Goal: Information Seeking & Learning: Learn about a topic

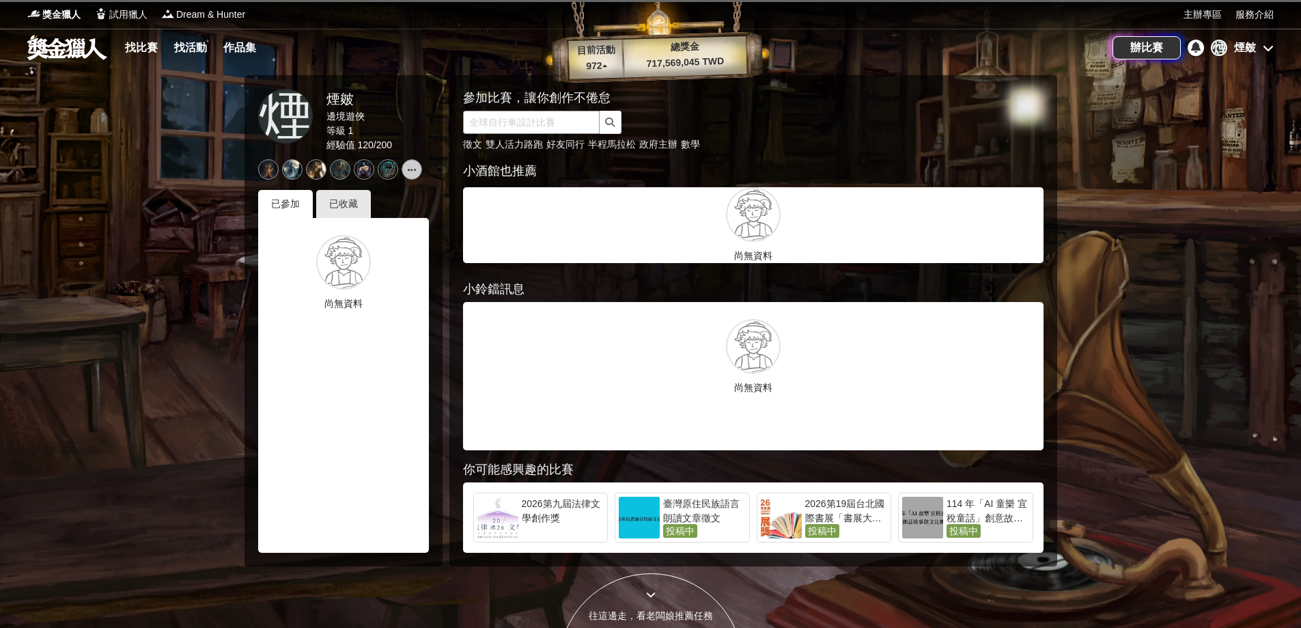
click at [571, 116] on input "text" at bounding box center [531, 122] width 137 height 23
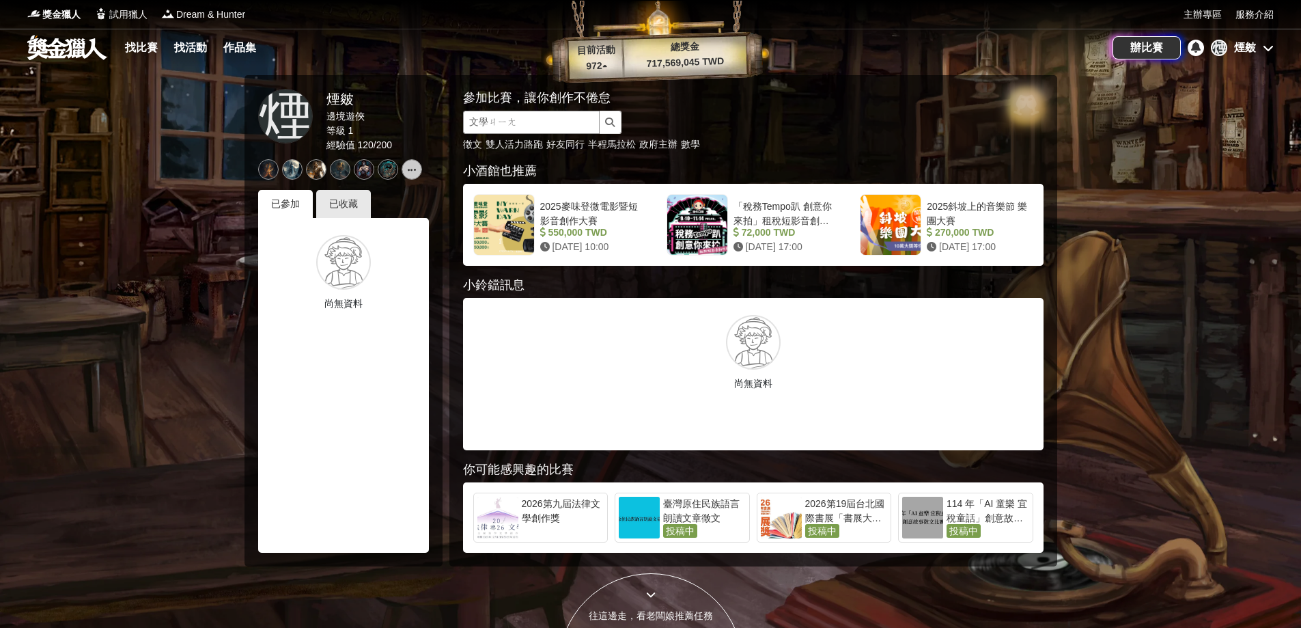
type input "文學獎"
click button "submit" at bounding box center [611, 122] width 22 height 23
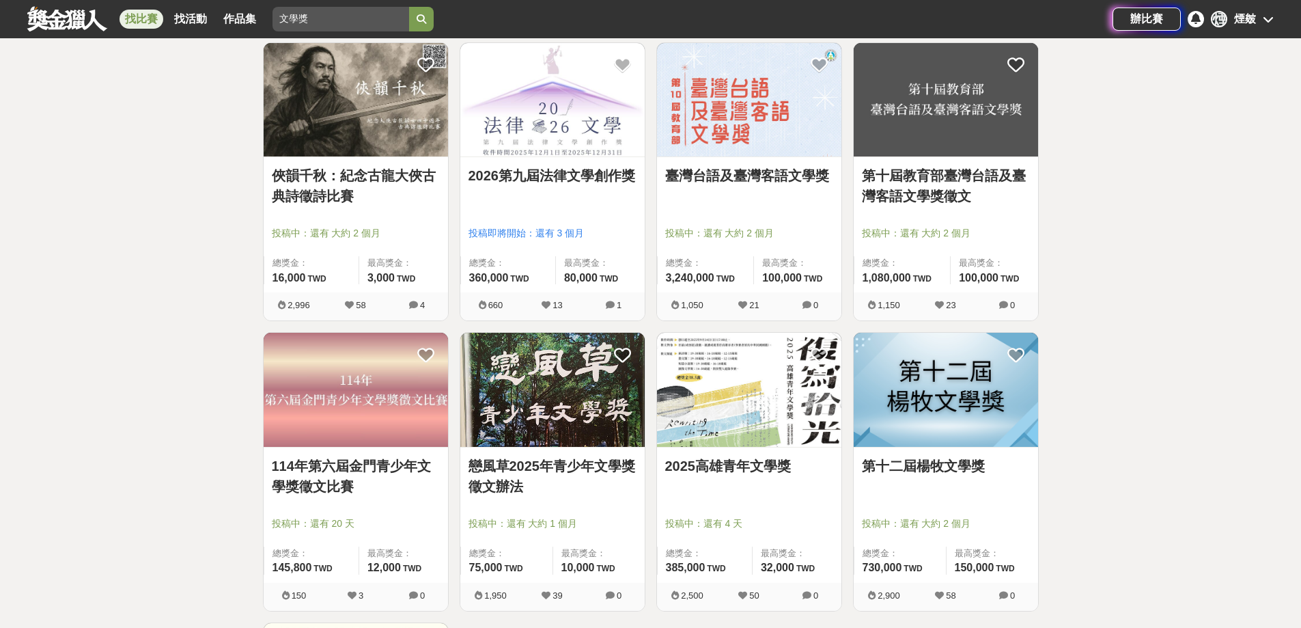
scroll to position [615, 0]
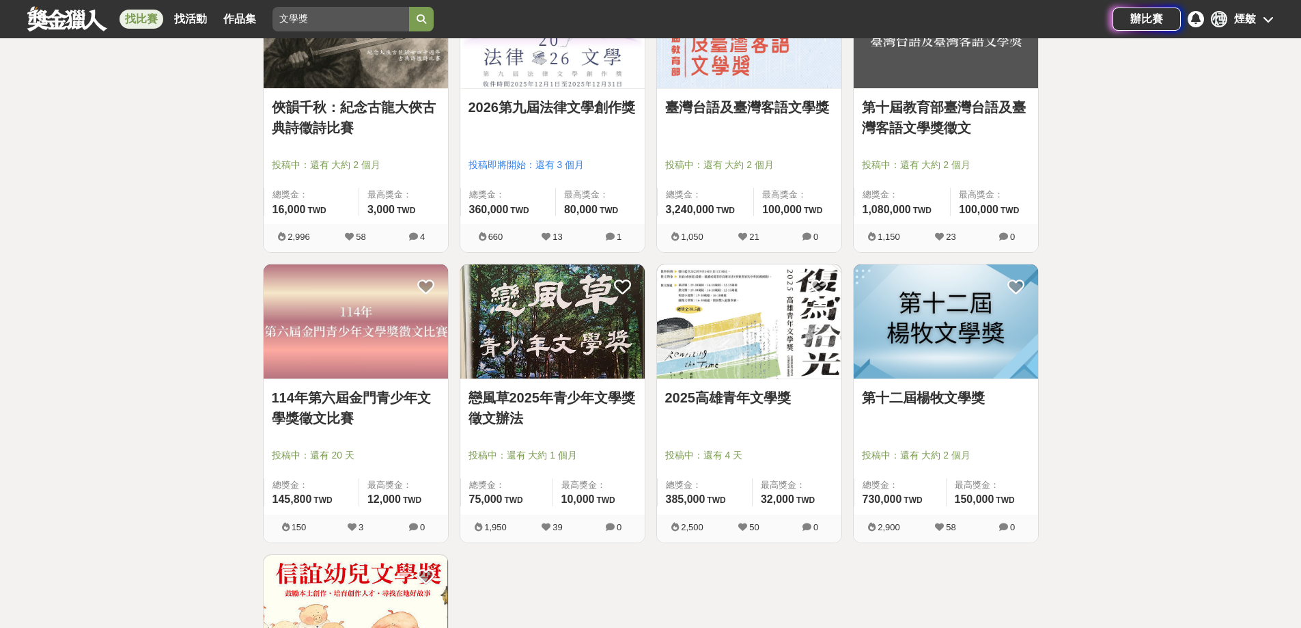
click at [953, 389] on link "第十二屆楊牧文學獎" at bounding box center [946, 397] width 168 height 20
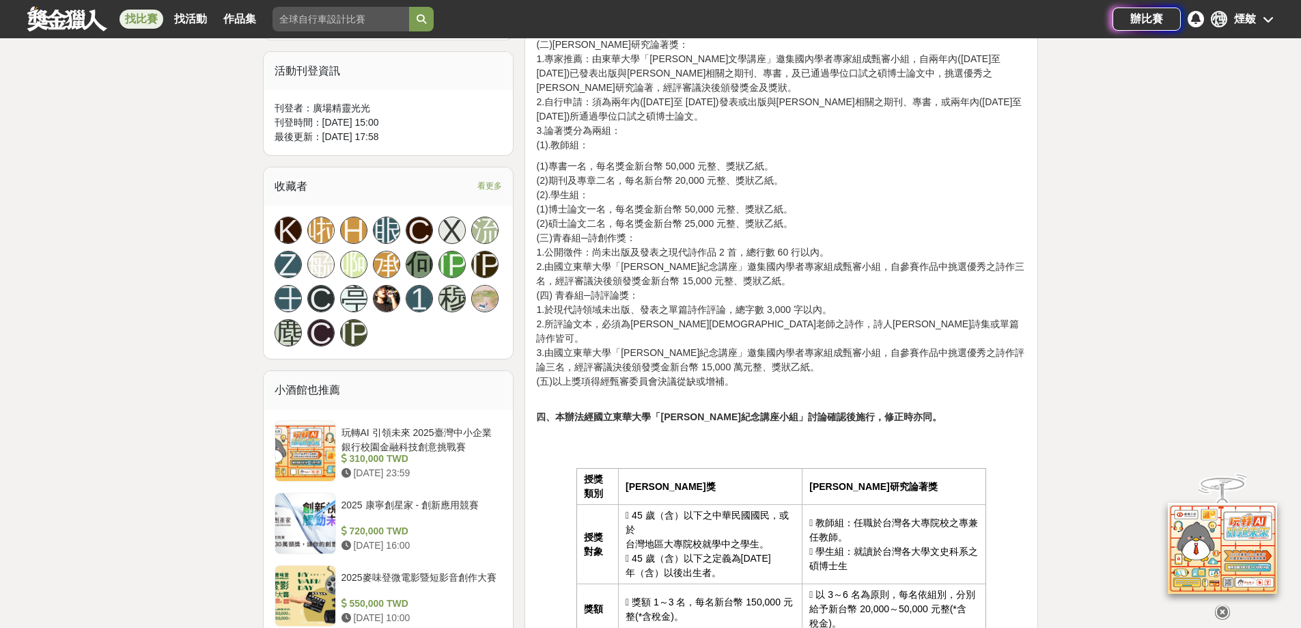
scroll to position [888, 0]
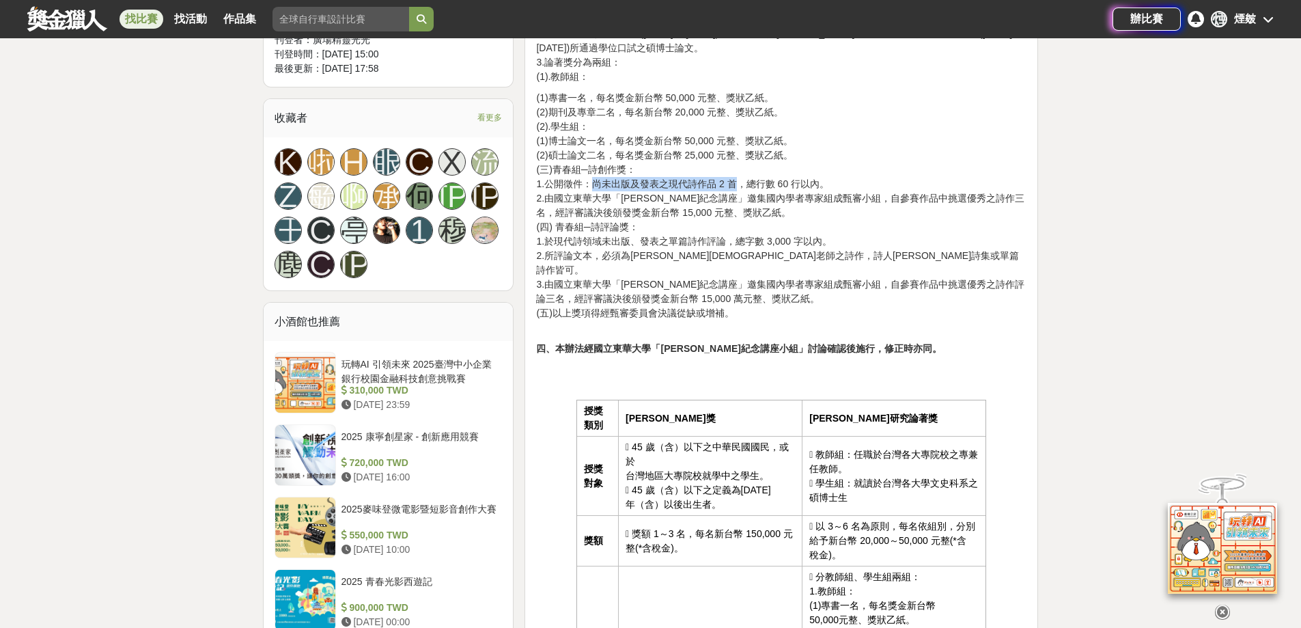
drag, startPoint x: 593, startPoint y: 180, endPoint x: 737, endPoint y: 186, distance: 144.9
click at [737, 186] on p "(1)專書一名，每名獎金新台幣 50,000 元整、獎狀乙紙。 (2)期刊及專章二名，每名新台幣 20,000 元整、獎狀乙紙。 (2).學生組： (1)博士…" at bounding box center [781, 205] width 490 height 229
click at [778, 198] on p "(1)專書一名，每名獎金新台幣 50,000 元整、獎狀乙紙。 (2)期刊及專章二名，每名新台幣 20,000 元整、獎狀乙紙。 (2).學生組： (1)博士…" at bounding box center [781, 205] width 490 height 229
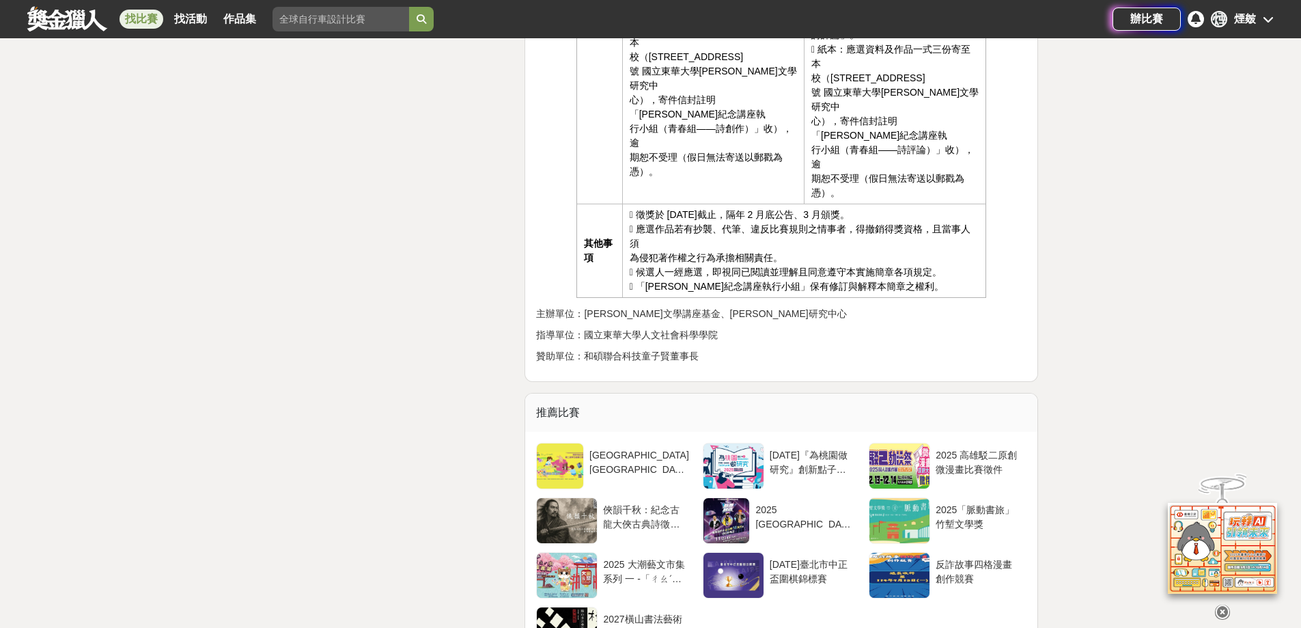
scroll to position [2800, 0]
